Goal: Leave review/rating

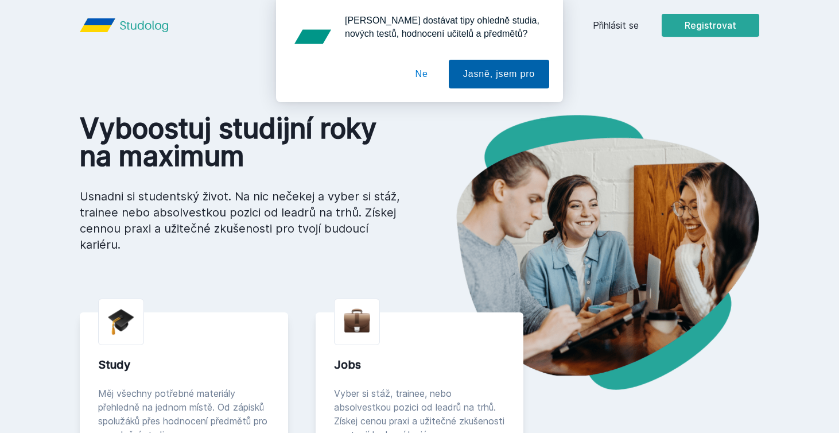
click at [499, 76] on button "Jasně, jsem pro" at bounding box center [499, 74] width 100 height 29
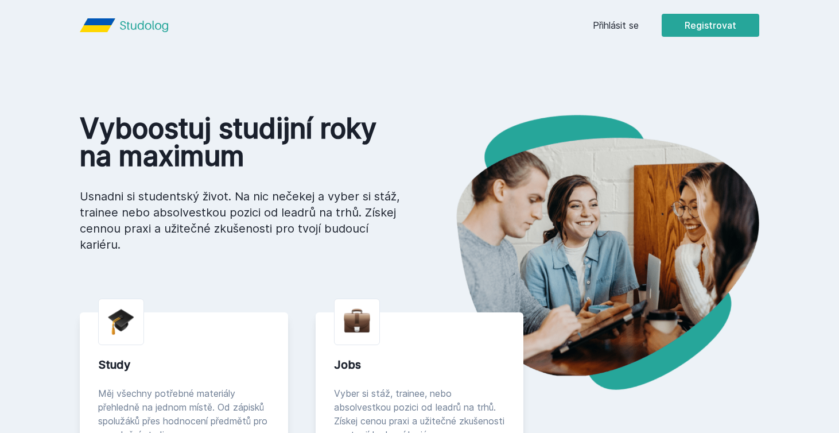
click at [606, 24] on link "Přihlásit se" at bounding box center [616, 25] width 46 height 14
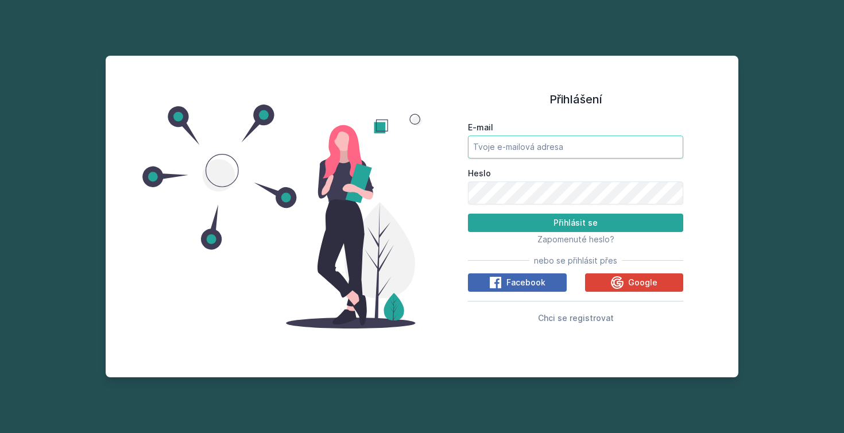
type input "[EMAIL_ADDRESS][DOMAIN_NAME]"
click at [550, 222] on button "Přihlásit se" at bounding box center [575, 223] width 215 height 18
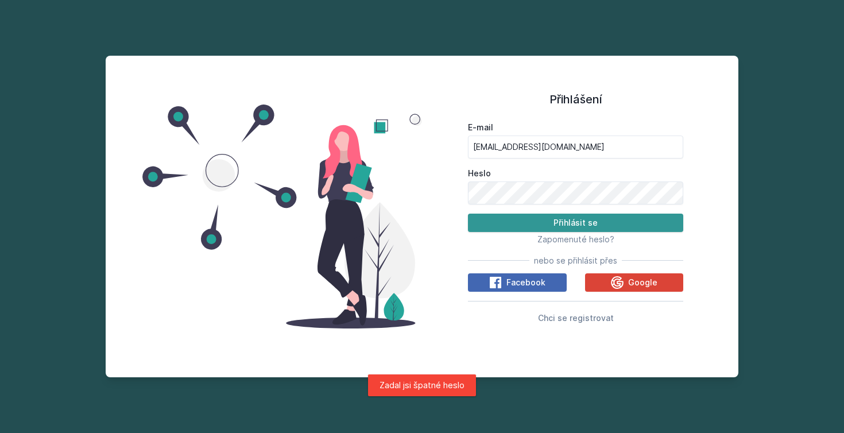
click at [550, 224] on button "Přihlásit se" at bounding box center [575, 223] width 215 height 18
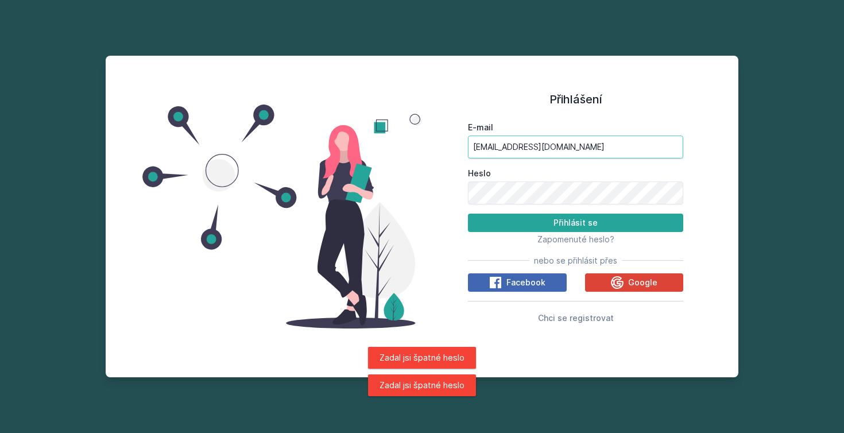
click at [560, 152] on input "[EMAIL_ADDRESS][DOMAIN_NAME]" at bounding box center [575, 146] width 215 height 23
click at [675, 152] on input "[EMAIL_ADDRESS][DOMAIN_NAME]" at bounding box center [575, 146] width 215 height 23
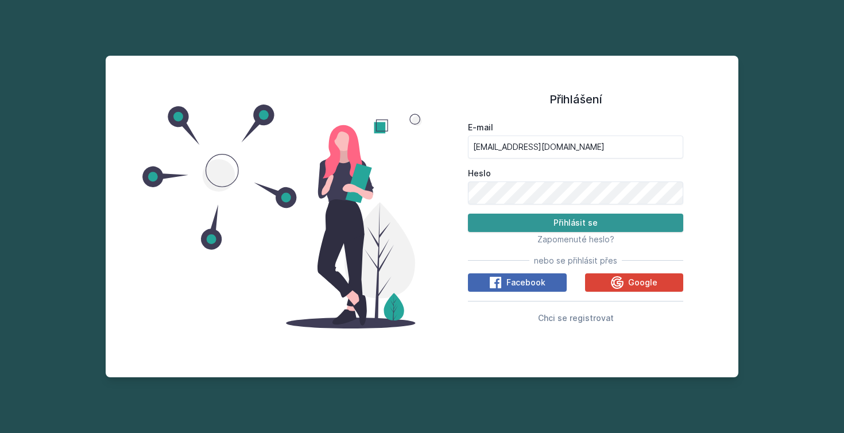
click at [494, 223] on button "Přihlásit se" at bounding box center [575, 223] width 215 height 18
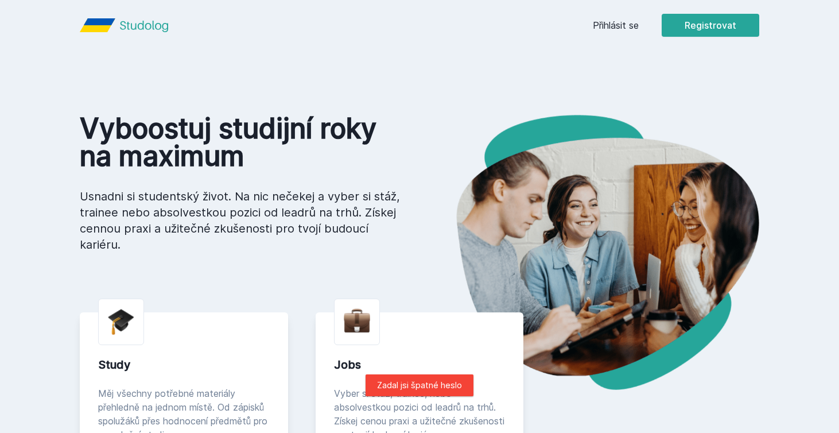
click at [629, 24] on link "Přihlásit se" at bounding box center [616, 25] width 46 height 14
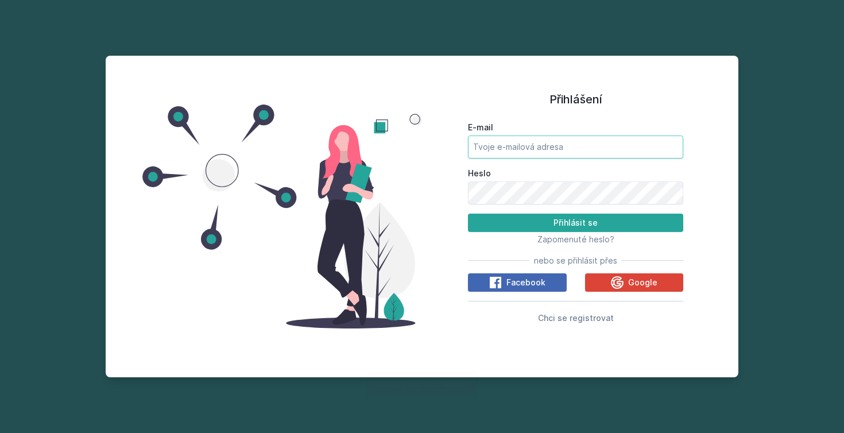
type input "[EMAIL_ADDRESS][DOMAIN_NAME]"
click at [575, 222] on button "Přihlásit se" at bounding box center [575, 223] width 215 height 18
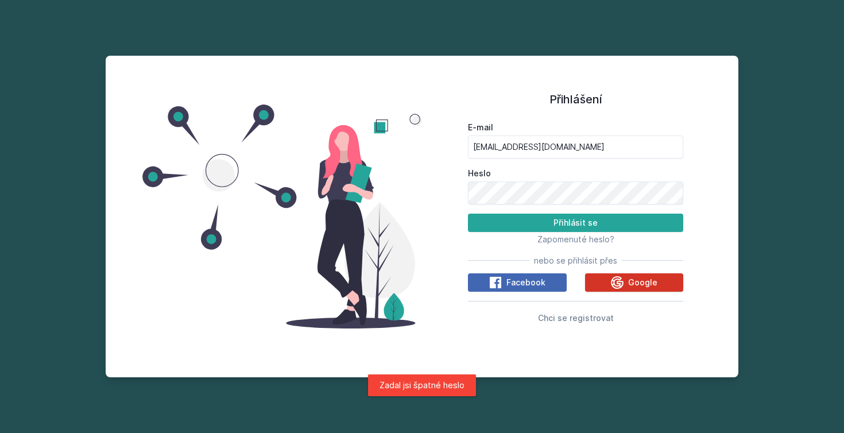
click at [608, 285] on button "Google" at bounding box center [634, 282] width 99 height 18
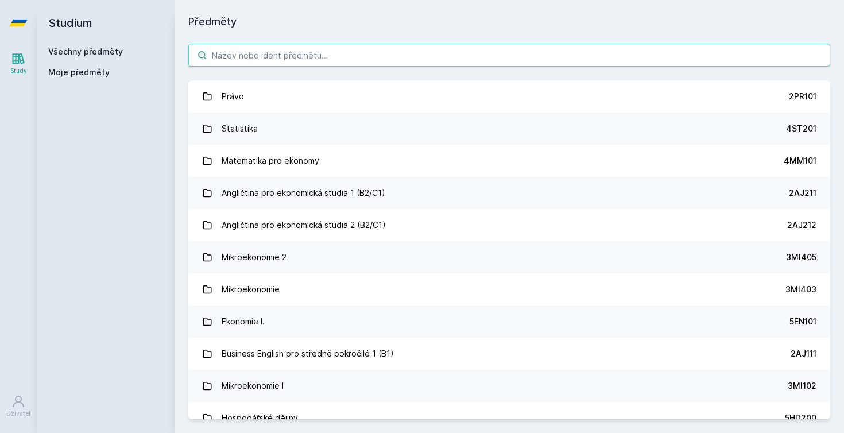
click at [321, 61] on input "search" at bounding box center [509, 55] width 642 height 23
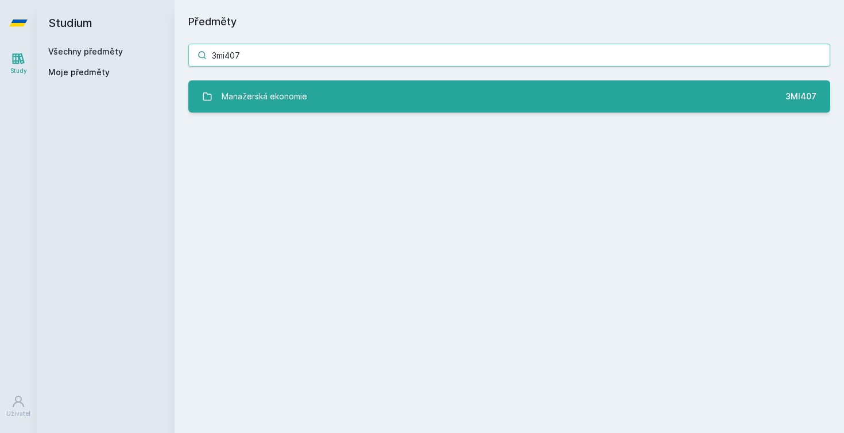
type input "3mi407"
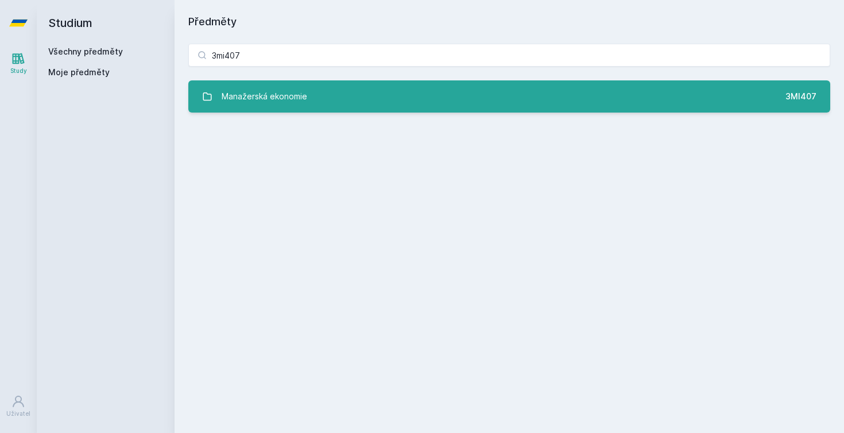
click at [324, 88] on link "Manažerská ekonomie 3MI407" at bounding box center [509, 96] width 642 height 32
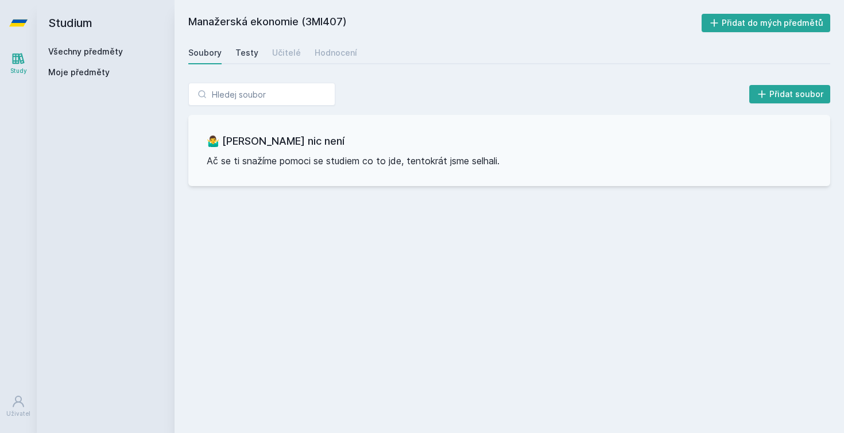
click at [253, 50] on div "Testy" at bounding box center [246, 52] width 23 height 11
click at [283, 51] on div "Učitelé" at bounding box center [286, 52] width 29 height 11
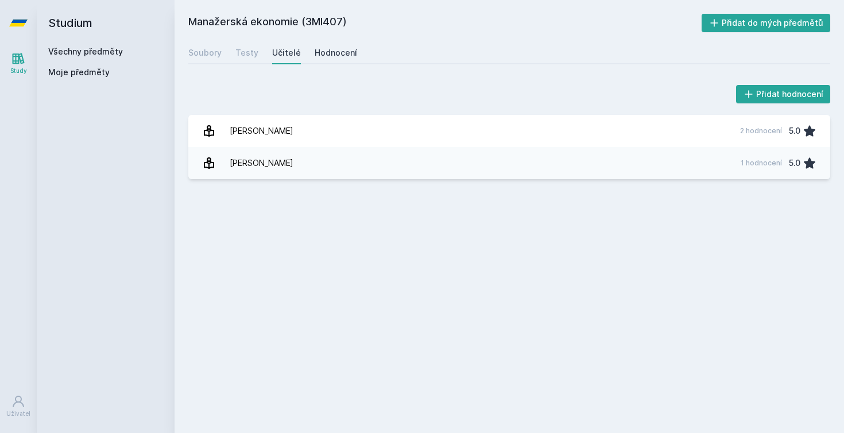
click at [326, 50] on div "Hodnocení" at bounding box center [336, 52] width 42 height 11
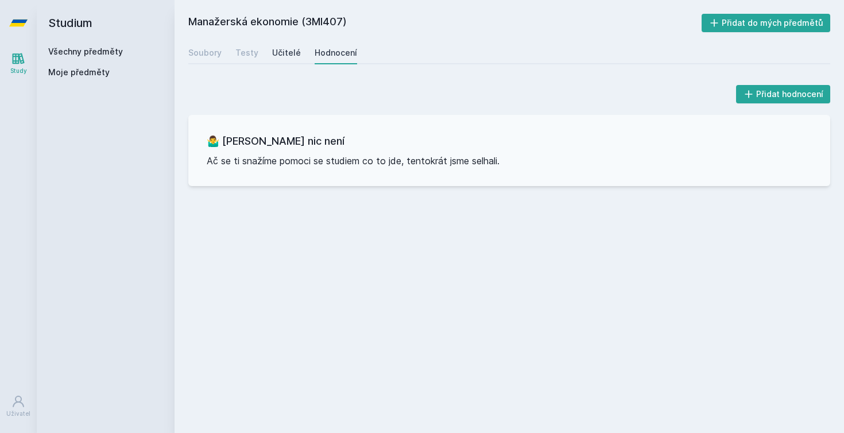
click at [286, 56] on div "Učitelé" at bounding box center [286, 52] width 29 height 11
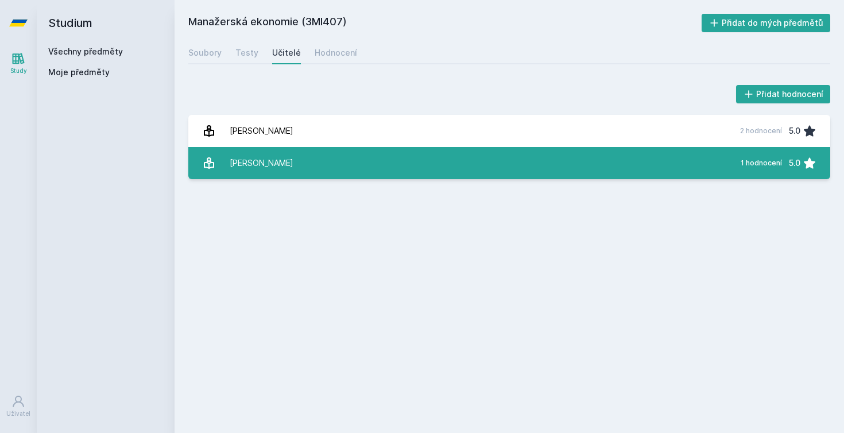
click at [272, 167] on div "Macáková Libuše" at bounding box center [262, 163] width 64 height 23
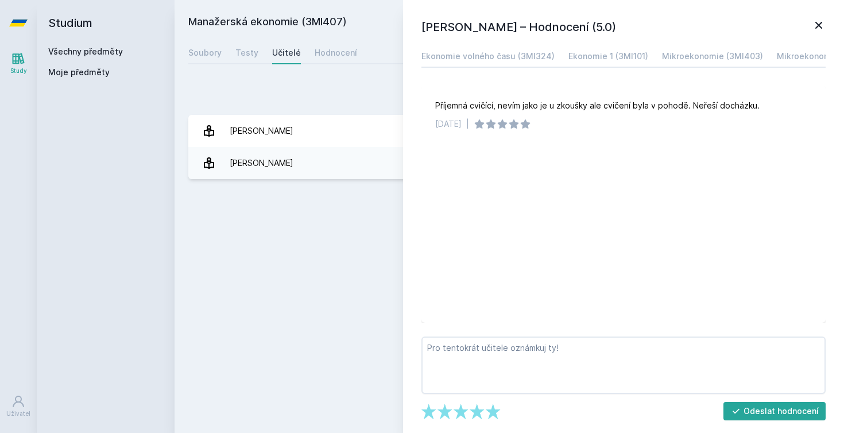
click at [299, 102] on div "Přidat hodnocení" at bounding box center [509, 94] width 642 height 23
